Goal: Navigation & Orientation: Find specific page/section

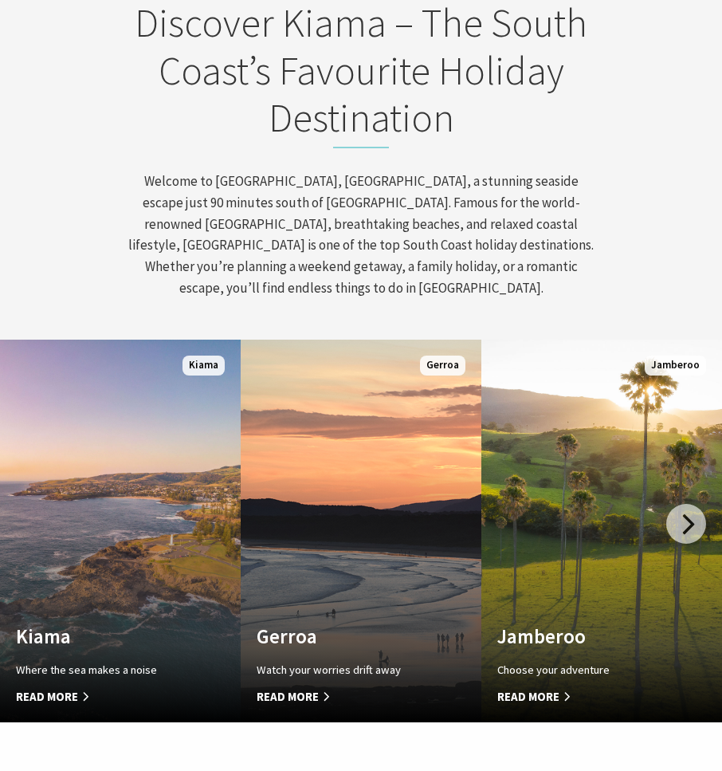
scroll to position [797, 0]
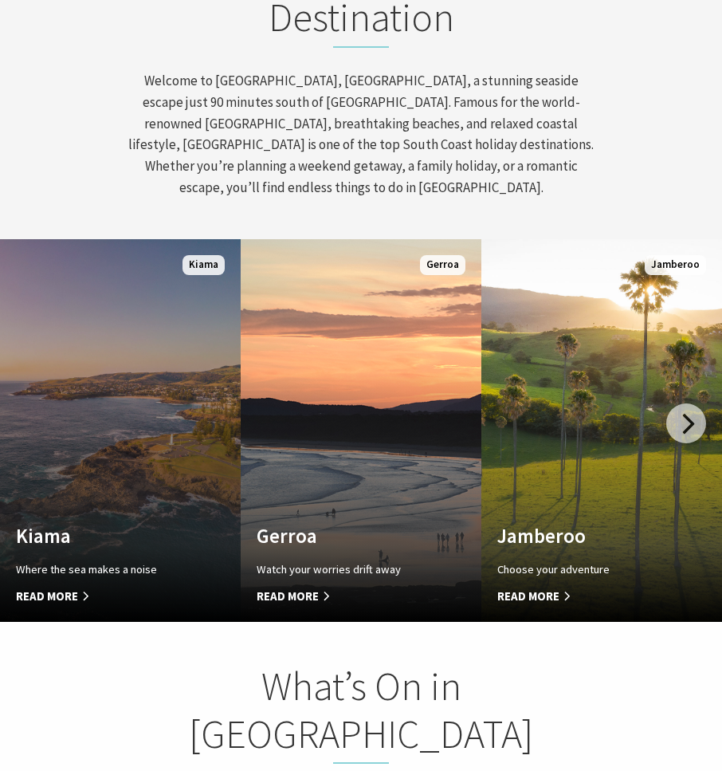
click at [57, 587] on span "Read More" at bounding box center [102, 596] width 173 height 19
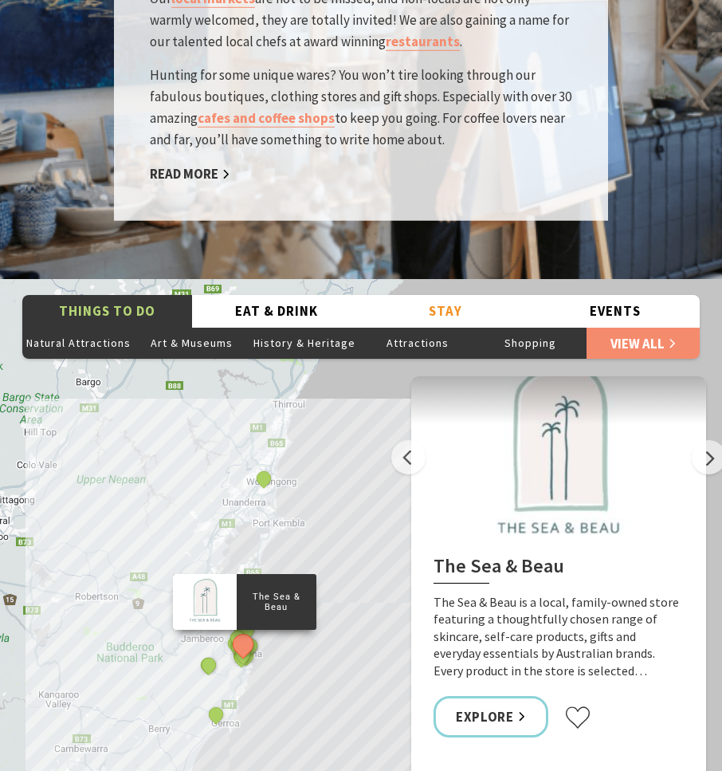
scroll to position [2950, 0]
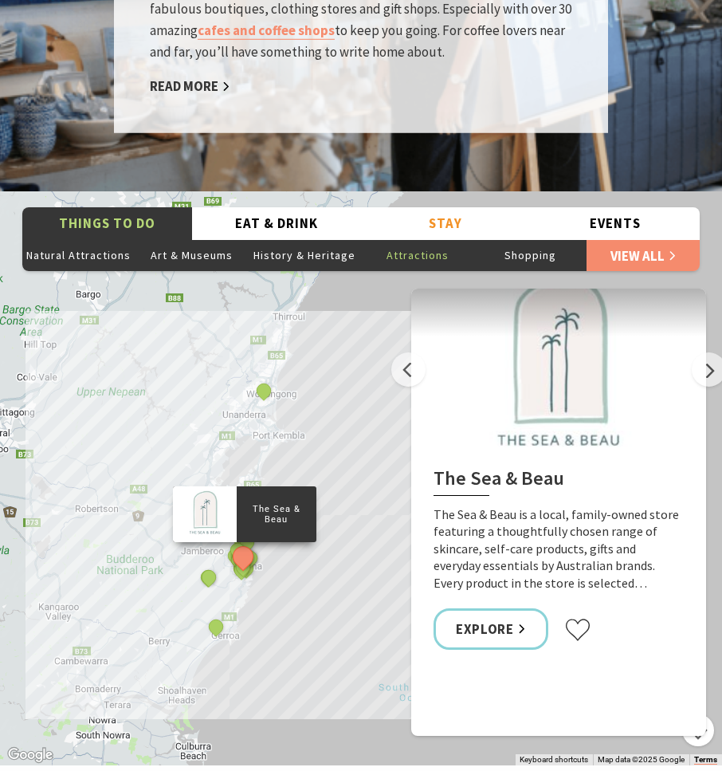
click at [430, 239] on button "Attractions" at bounding box center [417, 255] width 113 height 32
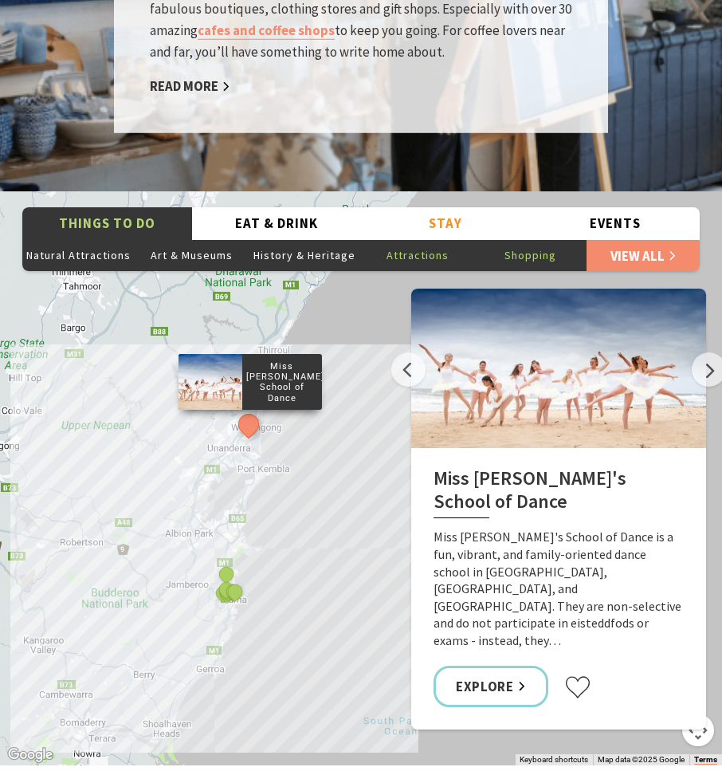
click at [518, 239] on button "Shopping" at bounding box center [530, 255] width 113 height 32
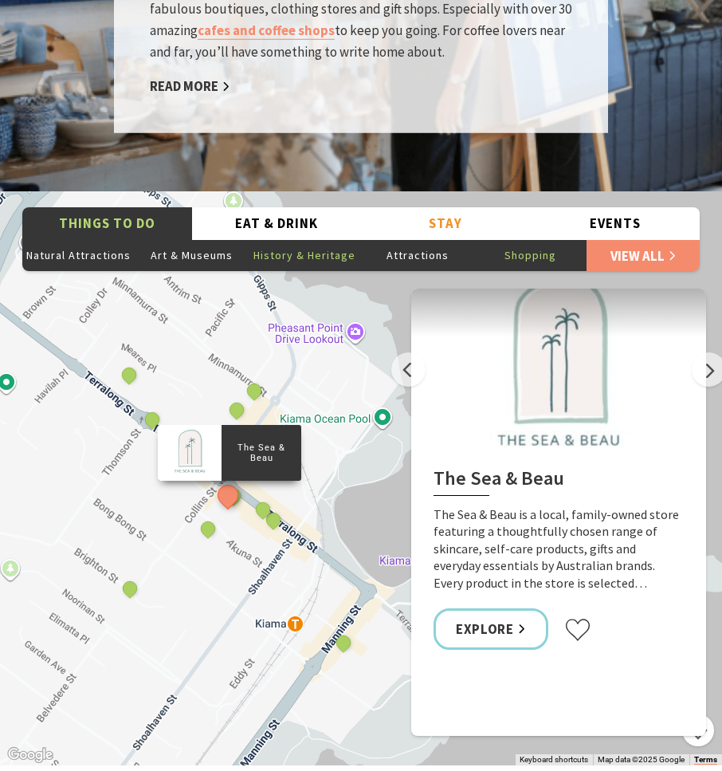
click at [344, 239] on button "History & Heritage" at bounding box center [304, 255] width 113 height 32
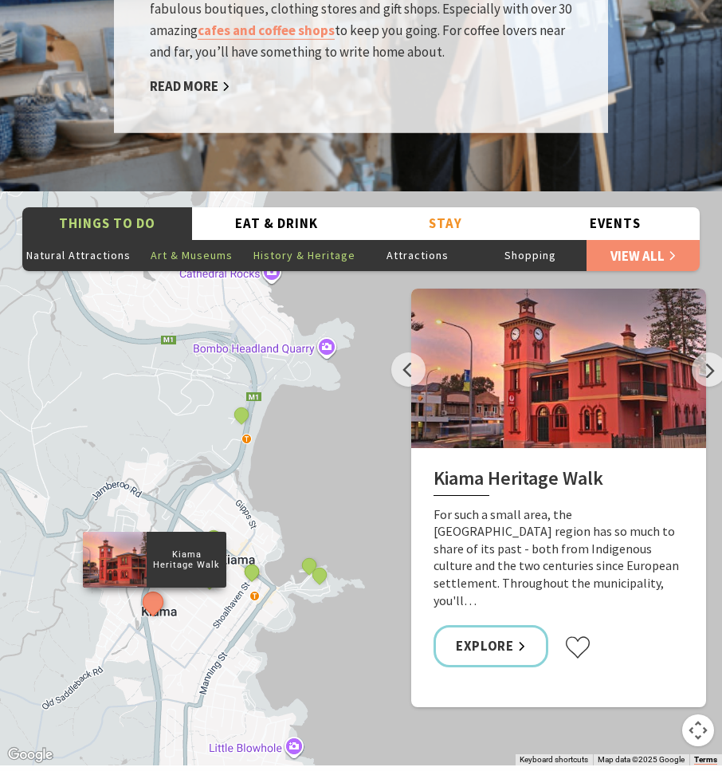
click at [224, 239] on button "Art & Museums" at bounding box center [192, 255] width 113 height 32
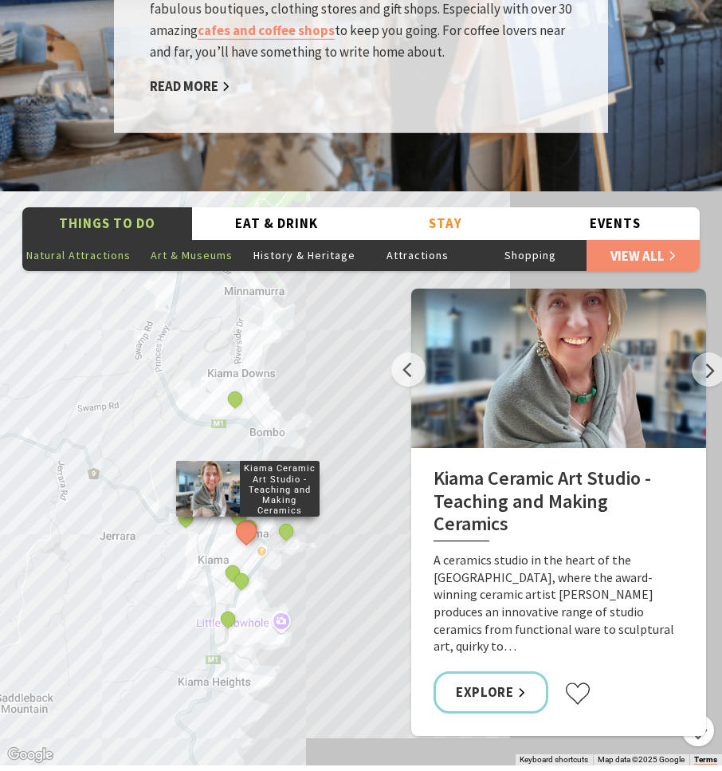
click at [96, 239] on button "Natural Attractions" at bounding box center [78, 255] width 113 height 32
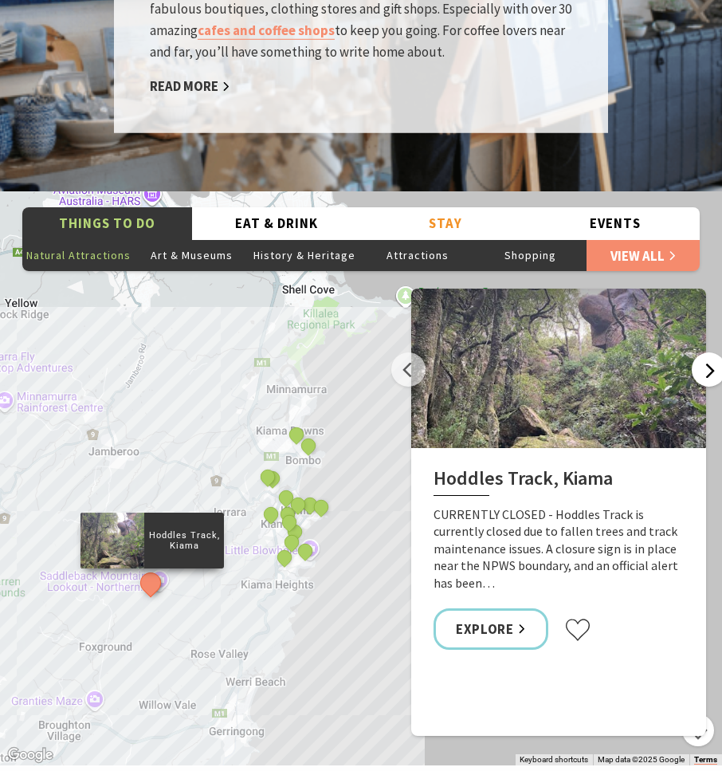
click at [710, 352] on button "Next" at bounding box center [709, 369] width 34 height 34
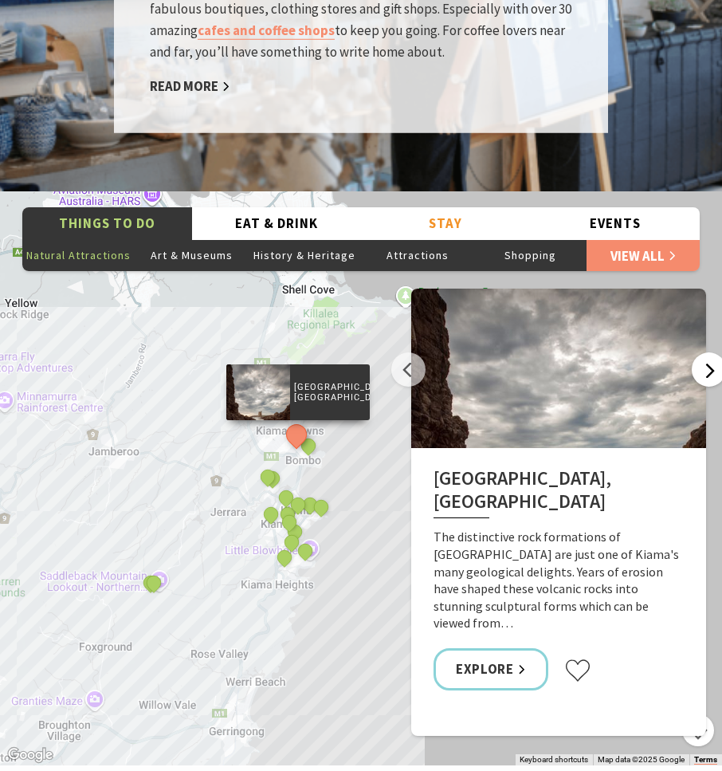
click at [703, 352] on button "Next" at bounding box center [709, 369] width 34 height 34
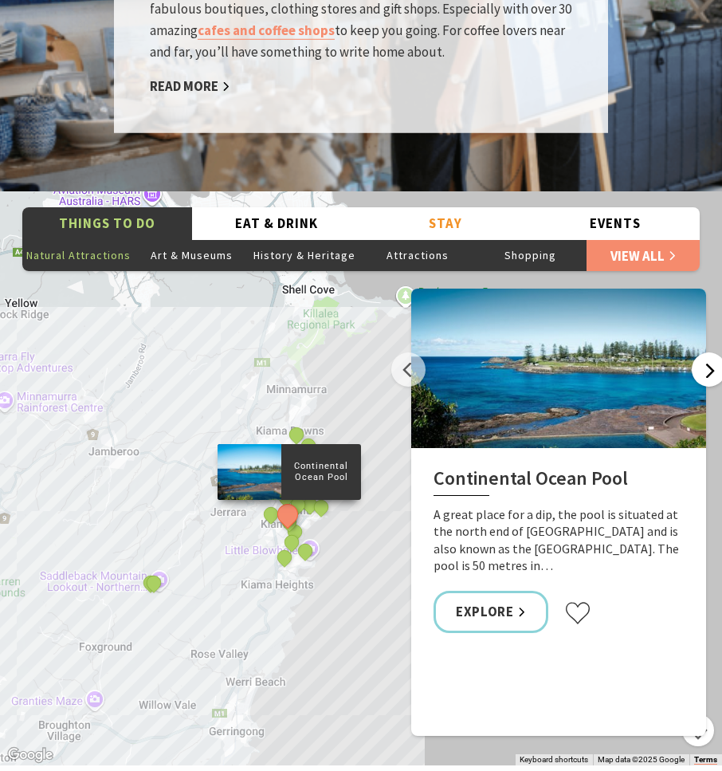
click at [703, 352] on button "Next" at bounding box center [709, 369] width 34 height 34
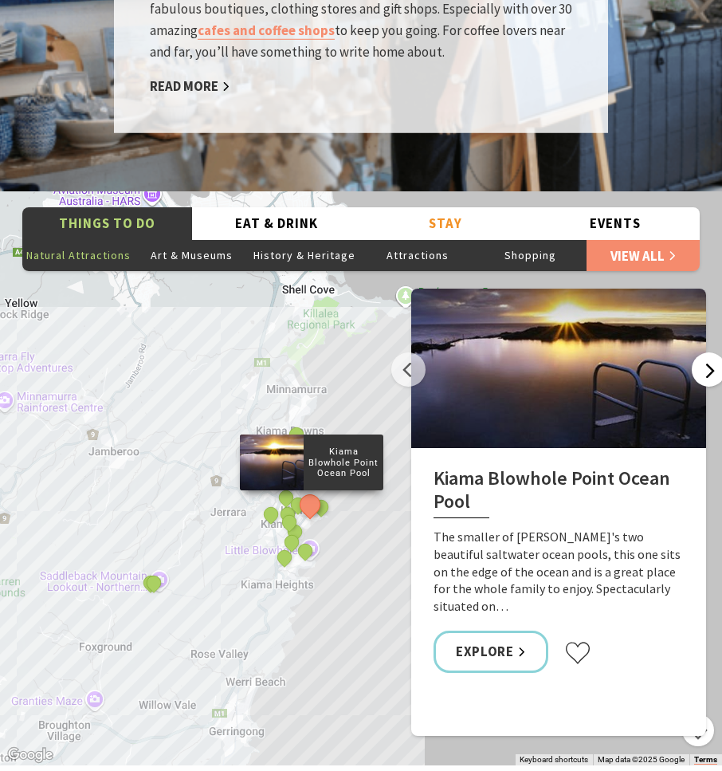
click at [703, 352] on button "Next" at bounding box center [709, 369] width 34 height 34
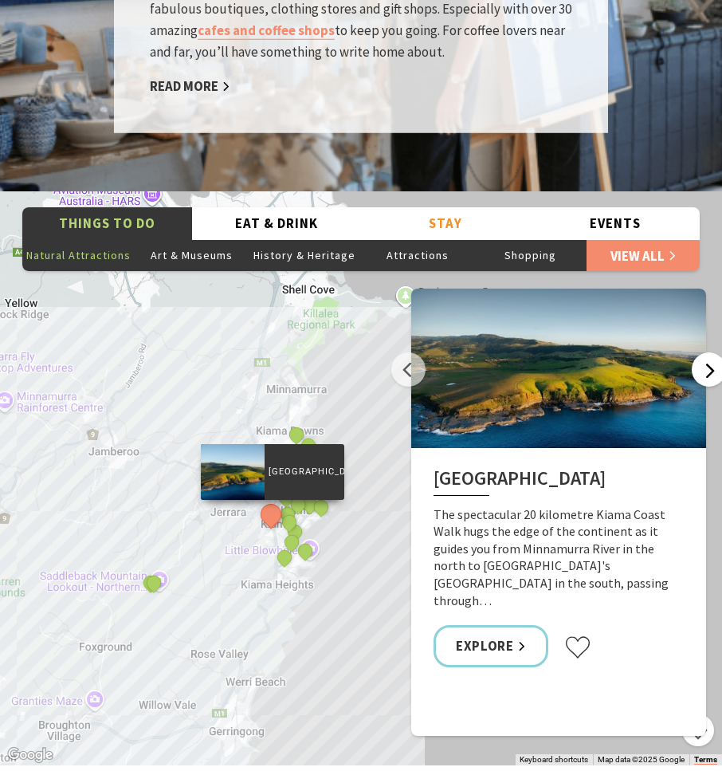
click at [704, 352] on button "Next" at bounding box center [709, 369] width 34 height 34
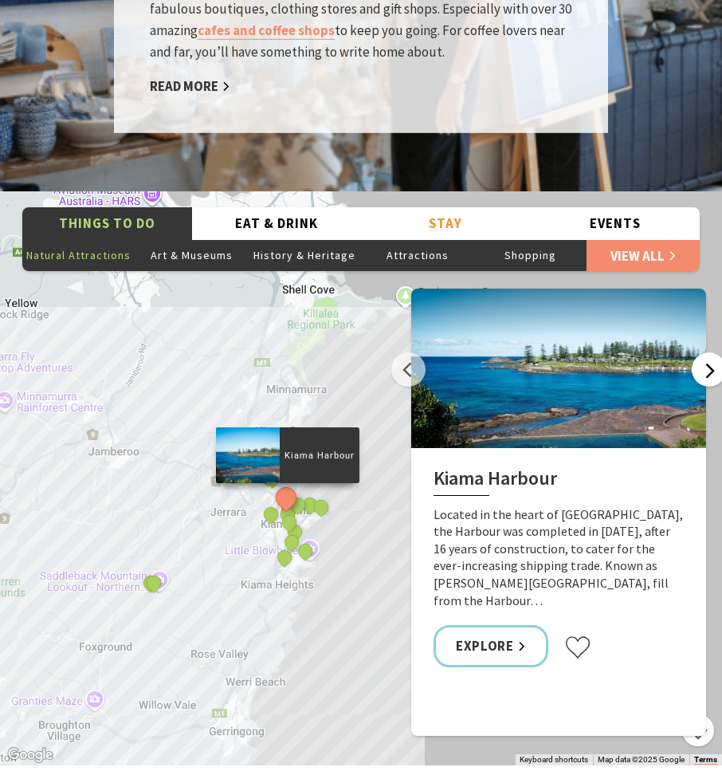
click at [704, 352] on button "Next" at bounding box center [709, 369] width 34 height 34
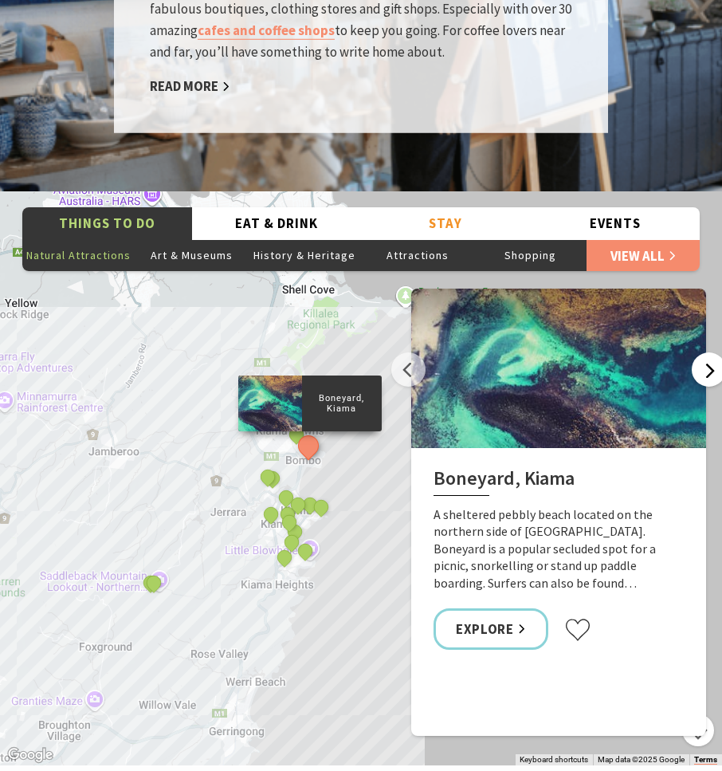
click at [704, 352] on button "Next" at bounding box center [709, 369] width 34 height 34
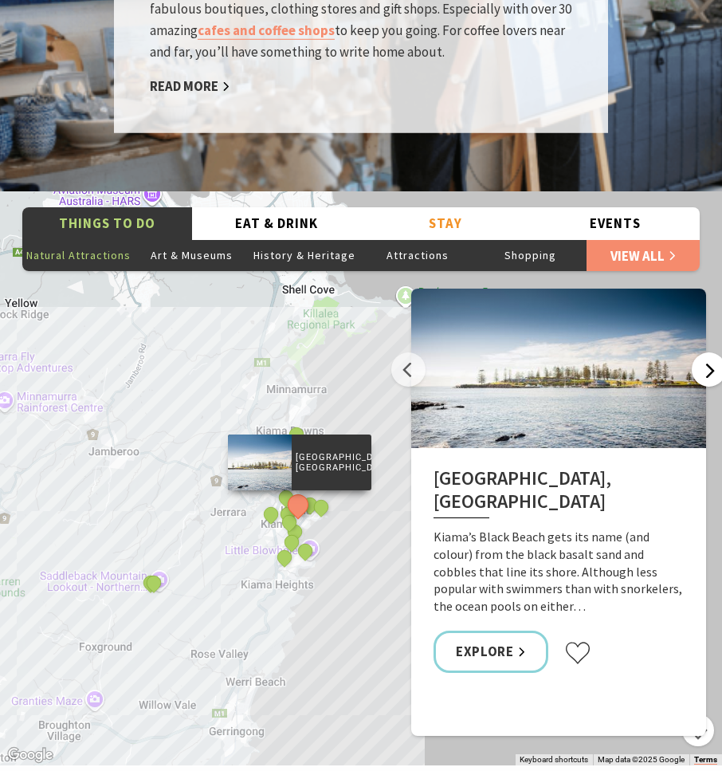
click at [704, 352] on button "Next" at bounding box center [709, 369] width 34 height 34
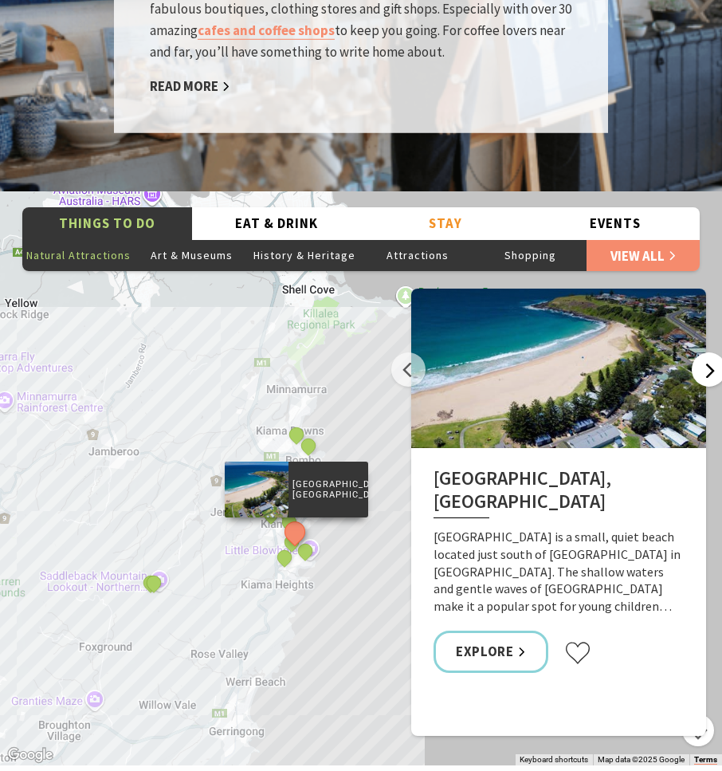
click at [704, 352] on button "Next" at bounding box center [709, 369] width 34 height 34
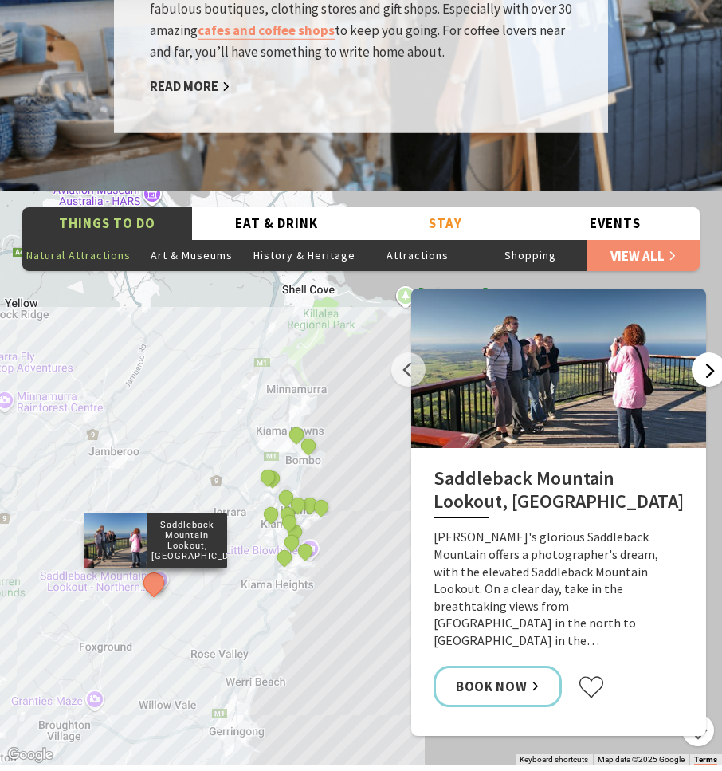
click at [704, 352] on button "Next" at bounding box center [709, 369] width 34 height 34
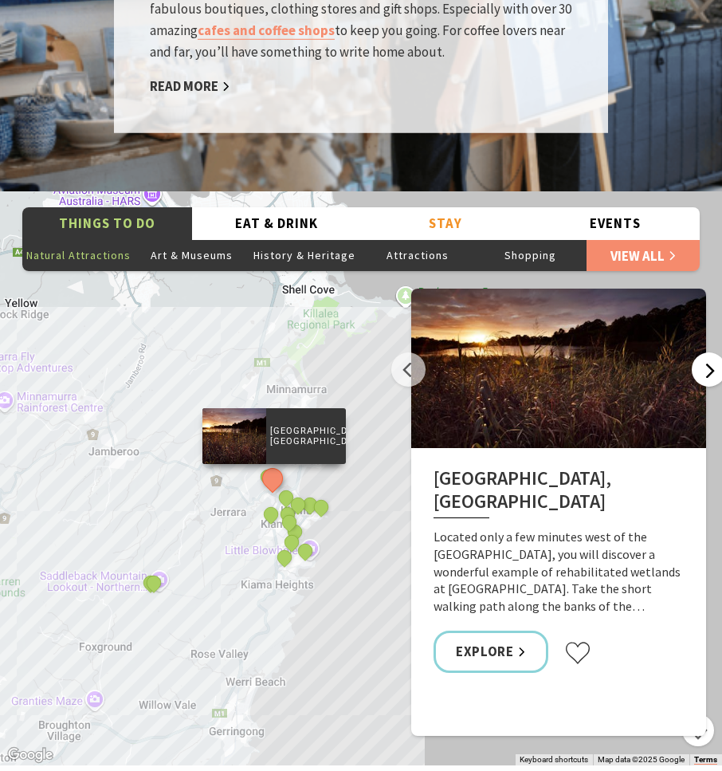
click at [711, 352] on button "Next" at bounding box center [709, 369] width 34 height 34
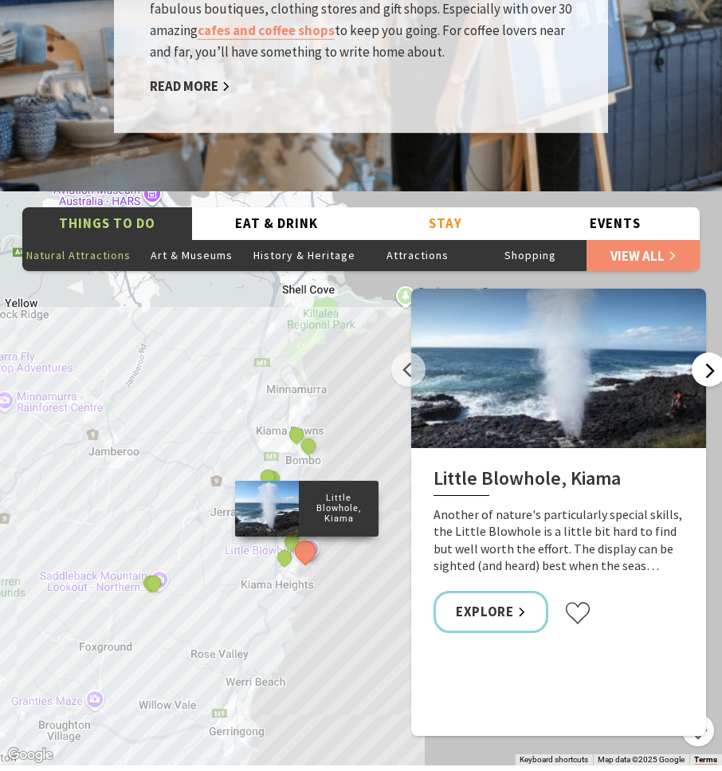
click at [710, 352] on button "Next" at bounding box center [709, 369] width 34 height 34
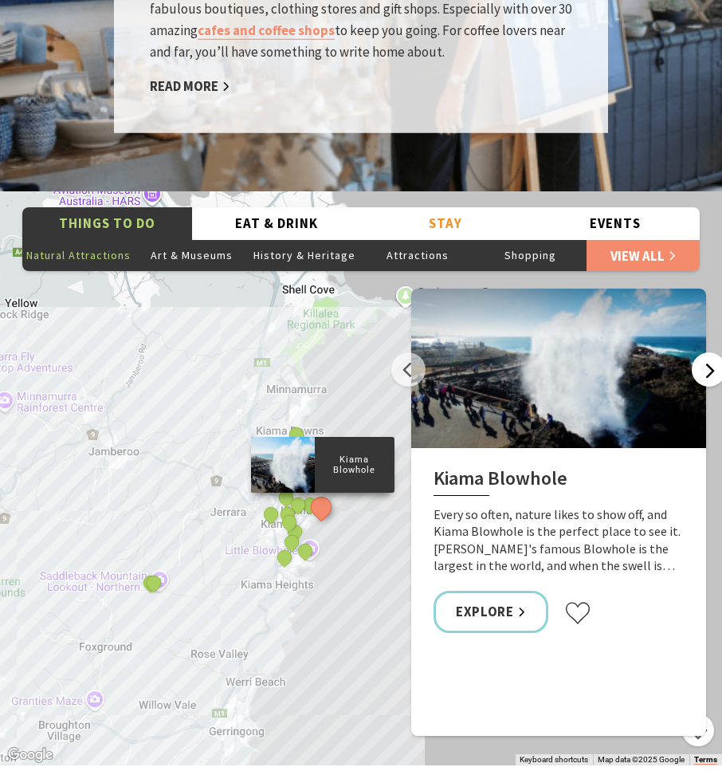
click at [710, 352] on button "Next" at bounding box center [709, 369] width 34 height 34
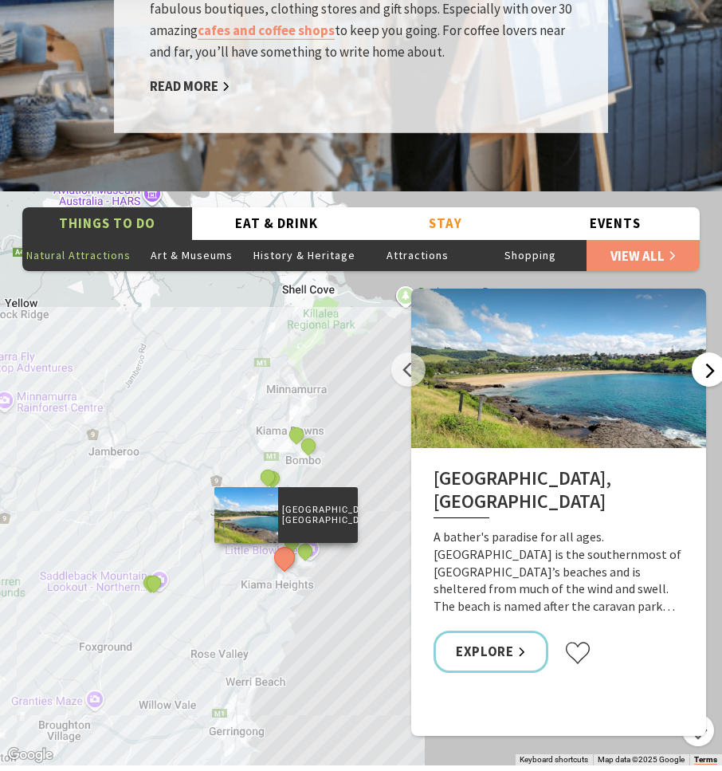
click at [706, 352] on button "Next" at bounding box center [709, 369] width 34 height 34
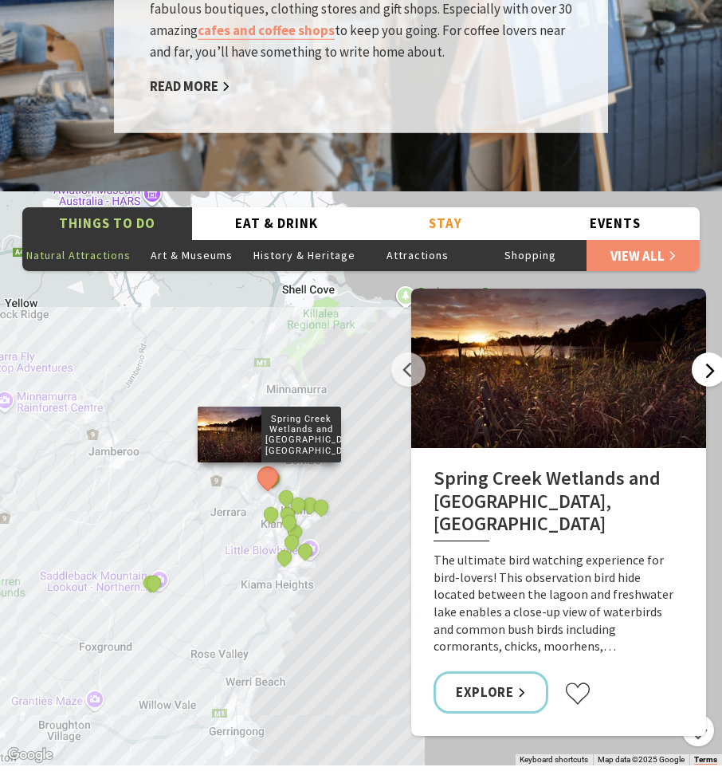
click at [706, 352] on button "Next" at bounding box center [709, 369] width 34 height 34
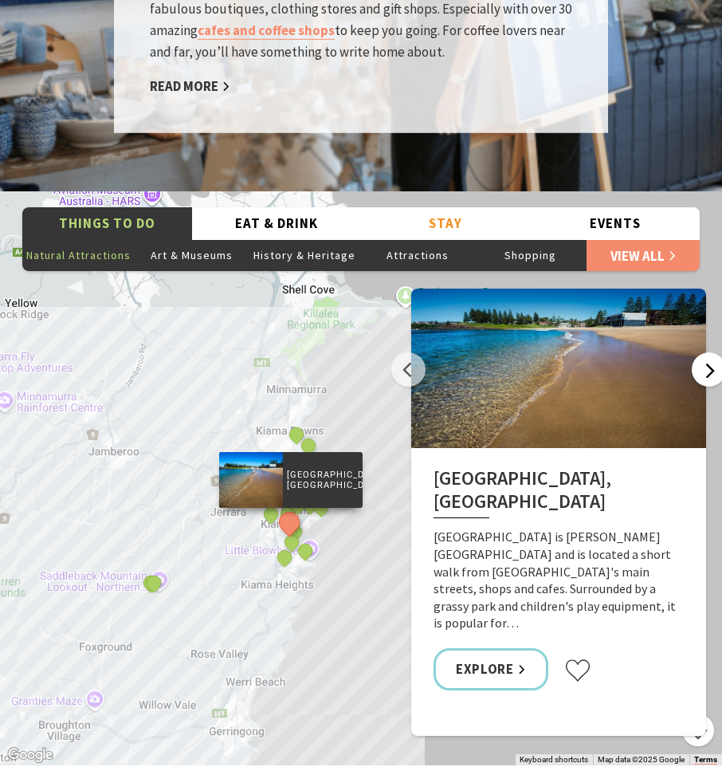
click at [706, 352] on button "Next" at bounding box center [709, 369] width 34 height 34
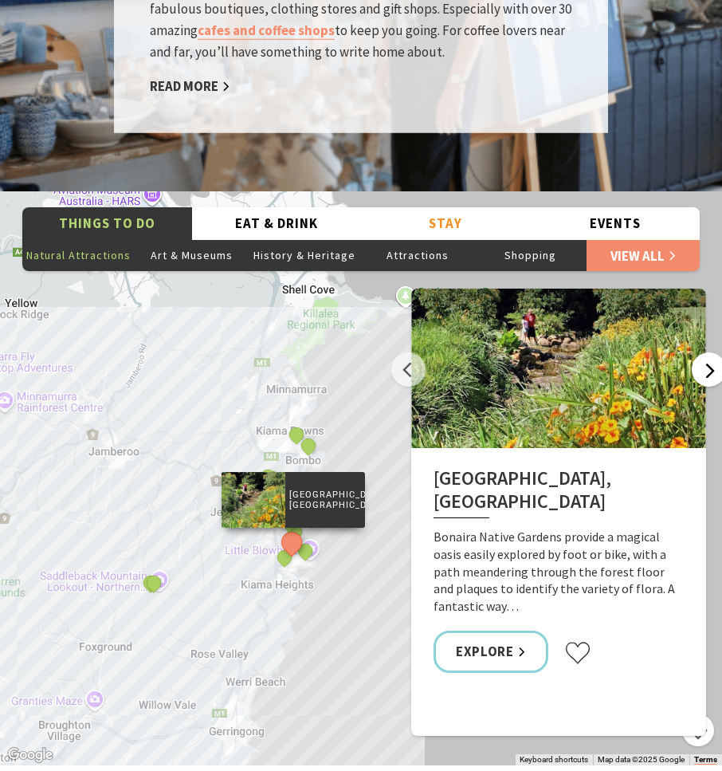
click at [706, 352] on button "Next" at bounding box center [709, 369] width 34 height 34
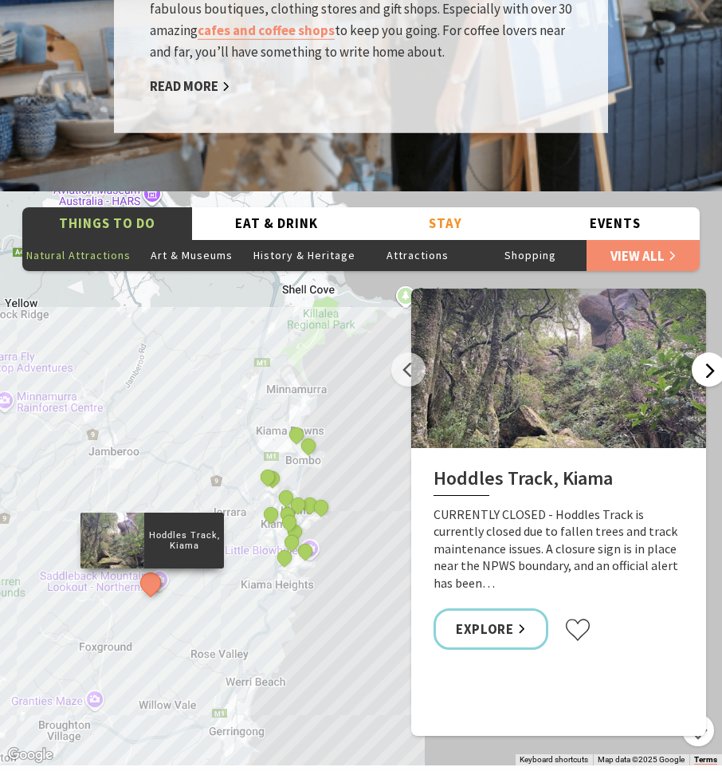
click at [706, 352] on button "Next" at bounding box center [709, 369] width 34 height 34
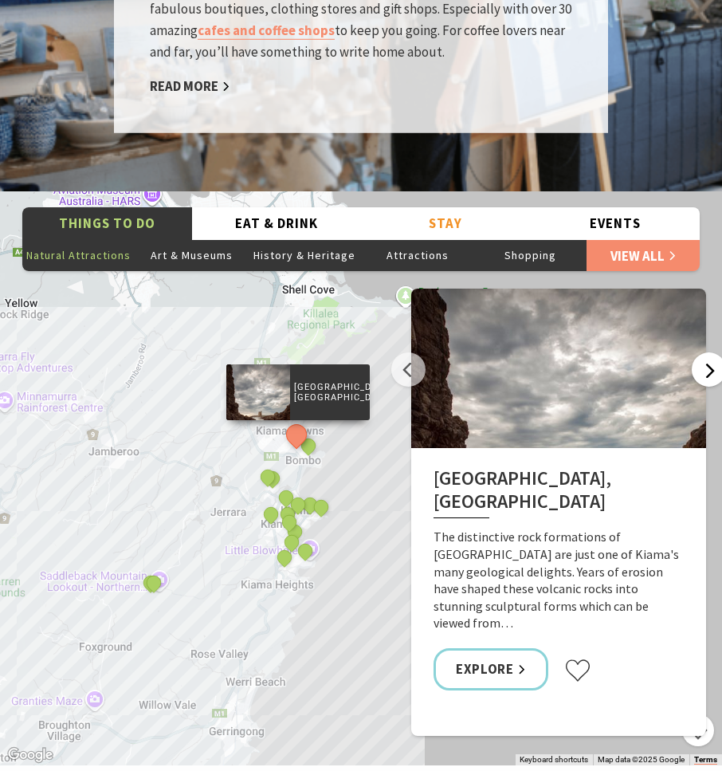
click at [706, 352] on button "Next" at bounding box center [709, 369] width 34 height 34
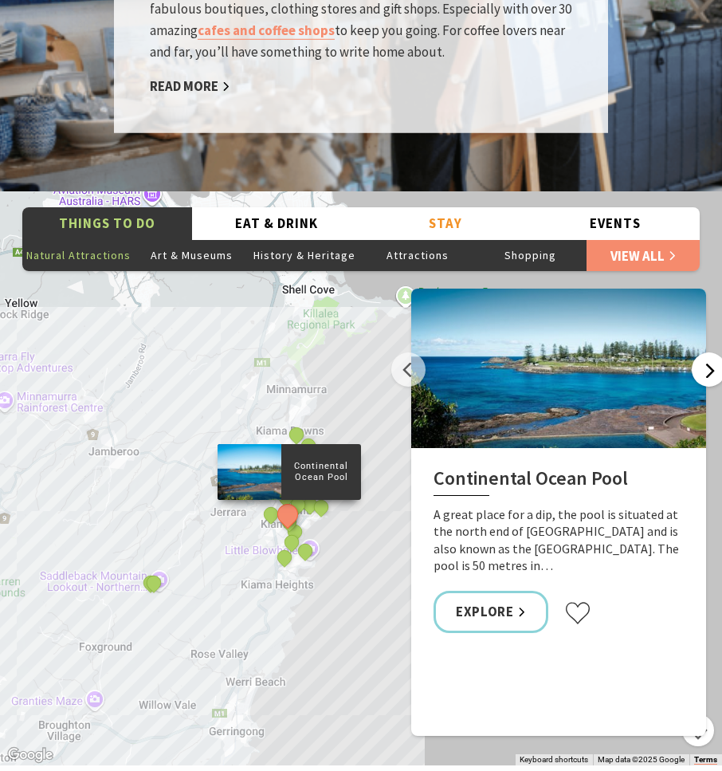
click at [705, 352] on button "Next" at bounding box center [709, 369] width 34 height 34
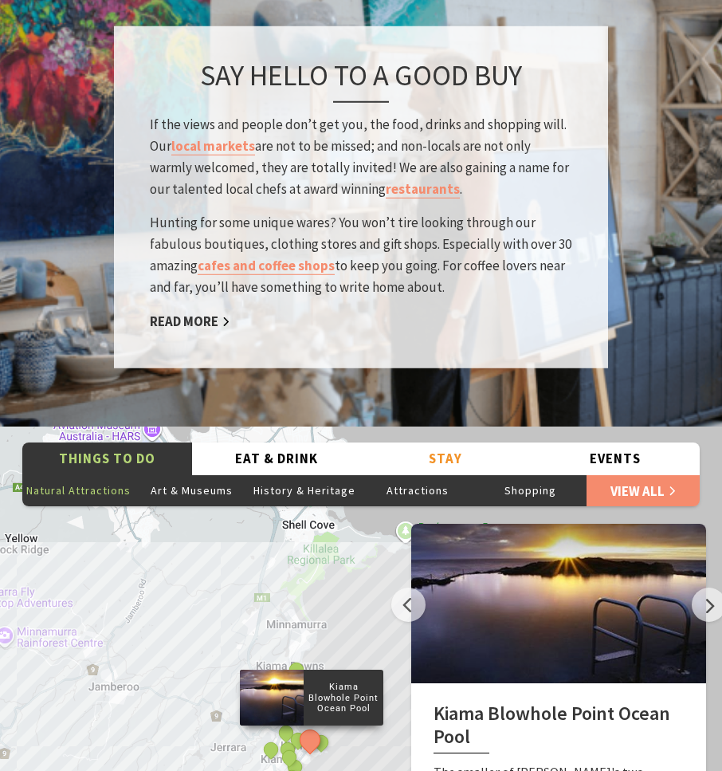
scroll to position [2552, 0]
